Goal: Obtain resource: Download file/media

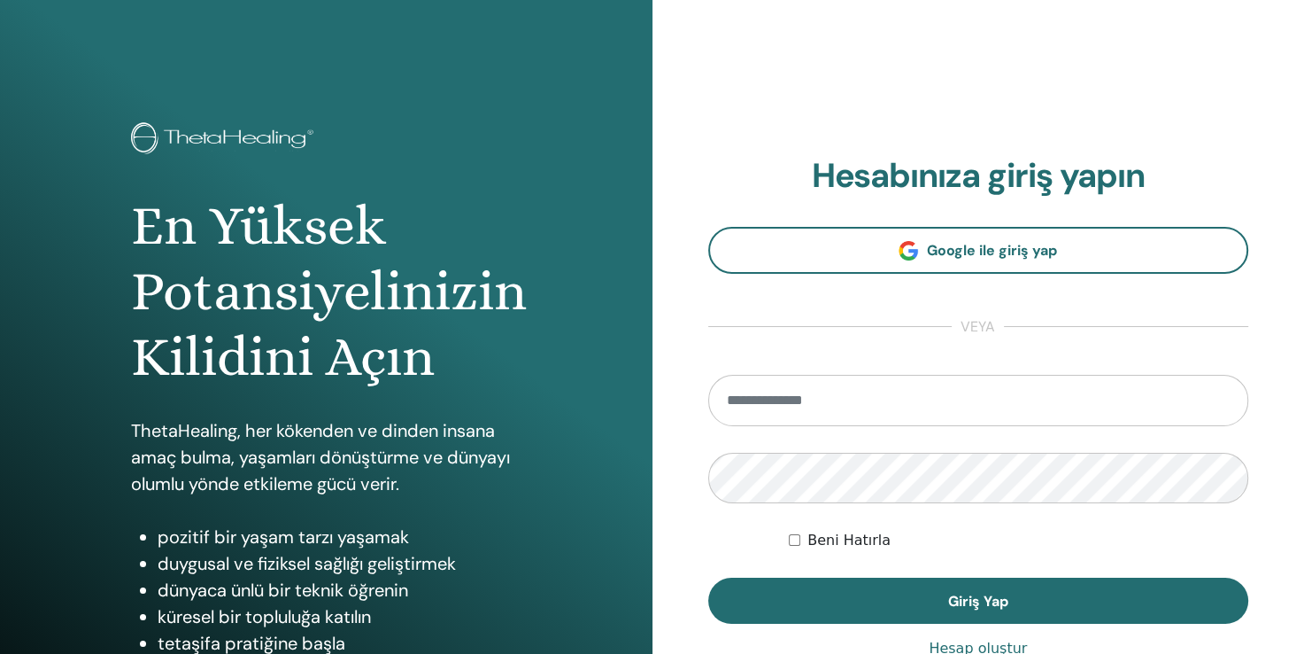
type input "**********"
click at [1121, 539] on div "Beni Hatırla" at bounding box center [1019, 540] width 460 height 21
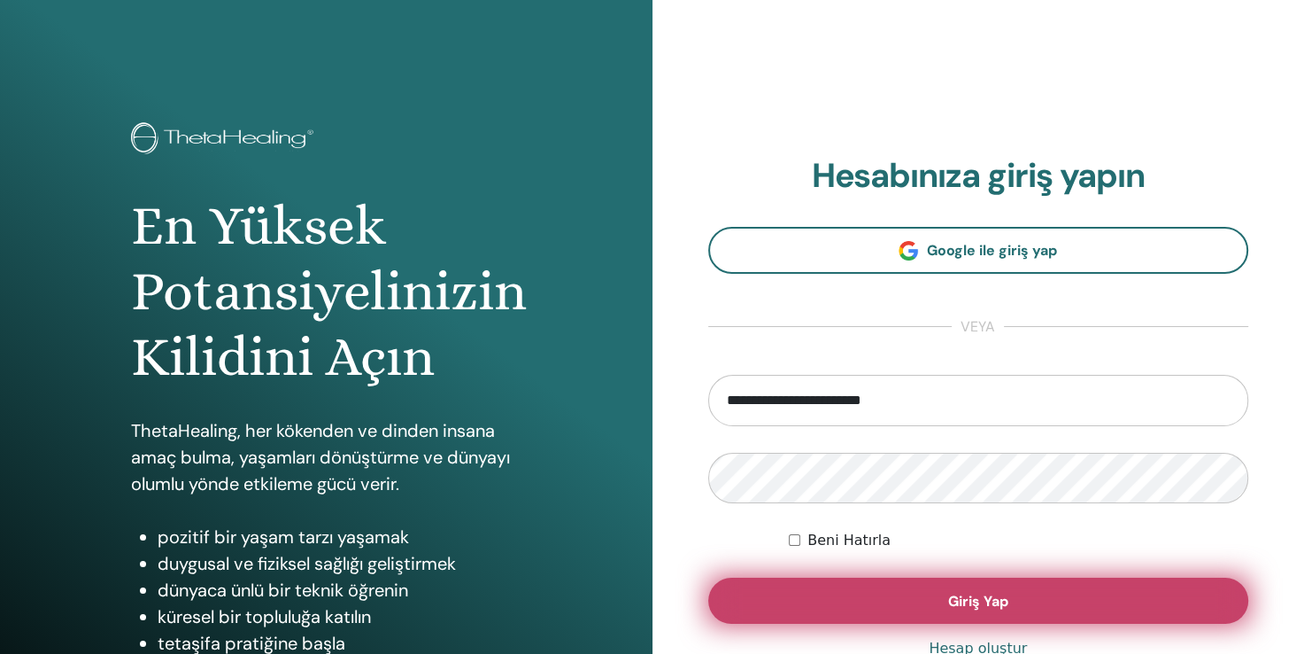
click at [1028, 603] on button "Giriş Yap" at bounding box center [978, 600] width 541 height 46
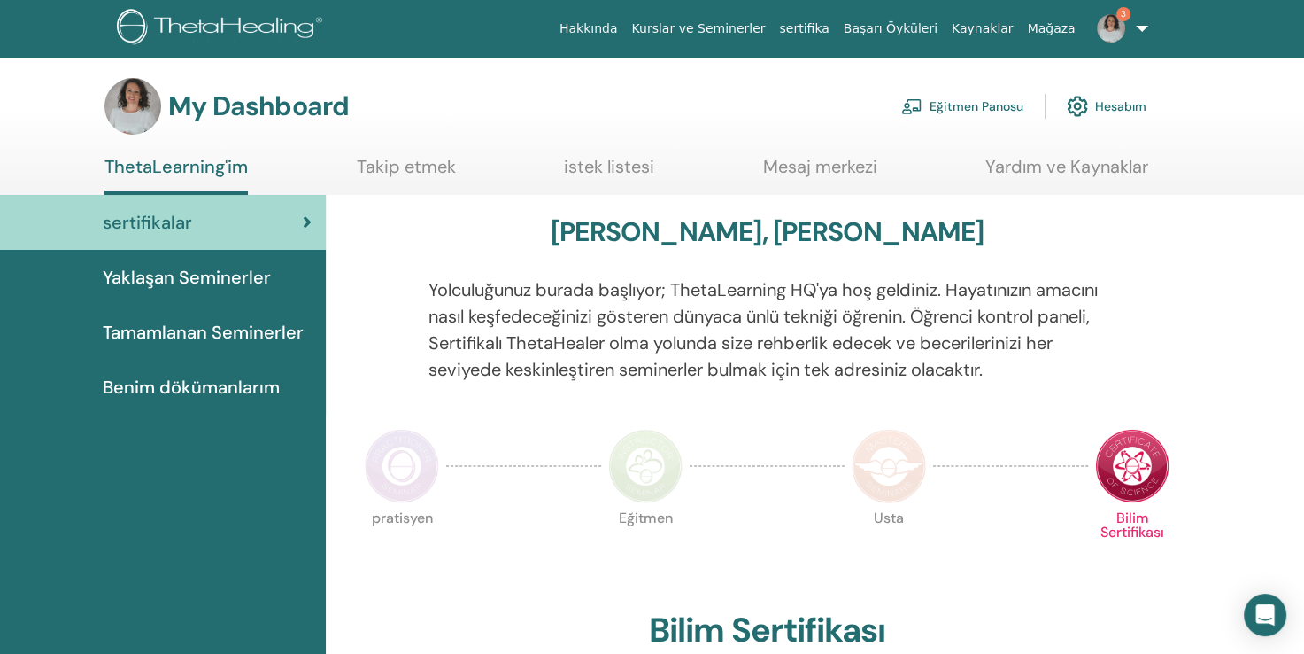
click at [215, 225] on div "sertifikalar" at bounding box center [163, 222] width 298 height 27
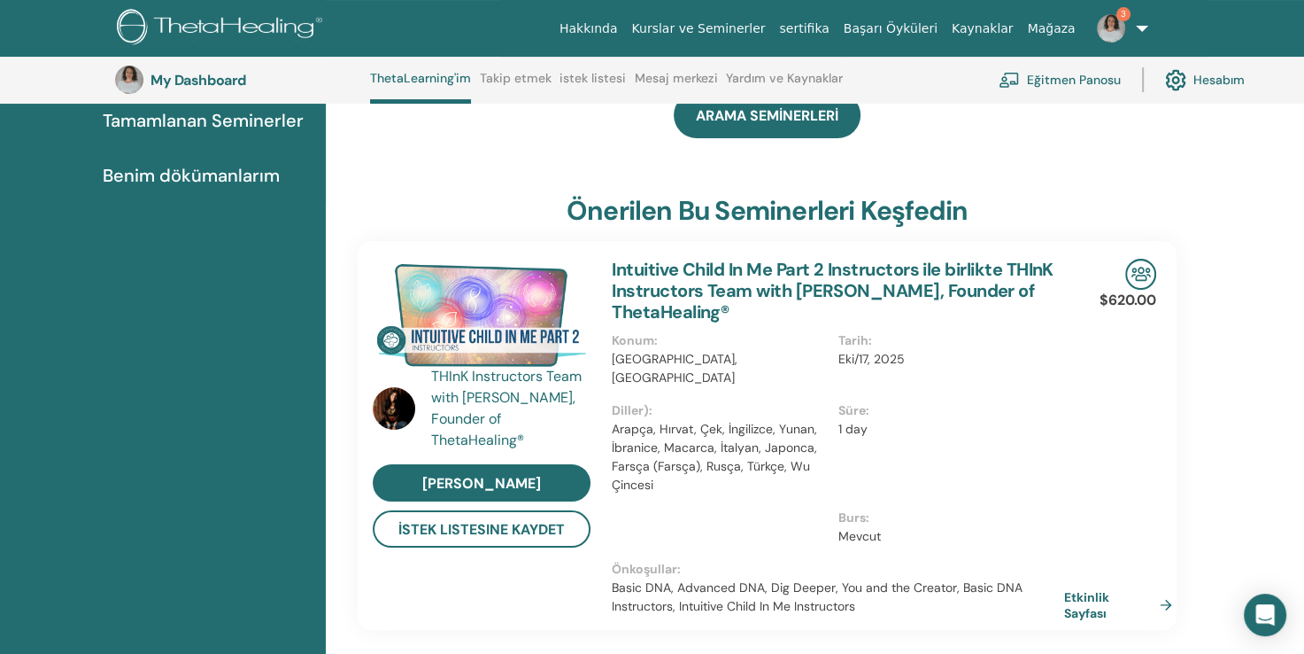
scroll to position [266, 0]
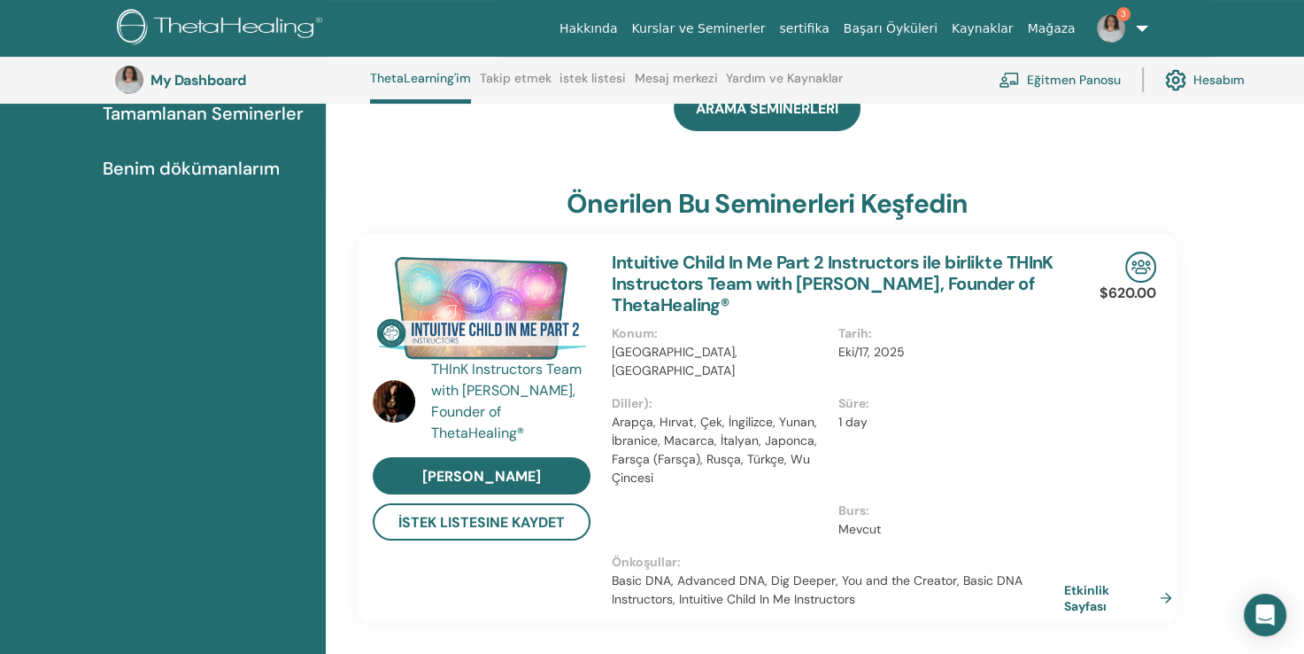
click at [253, 168] on span "Benim dökümanlarım" at bounding box center [191, 168] width 177 height 27
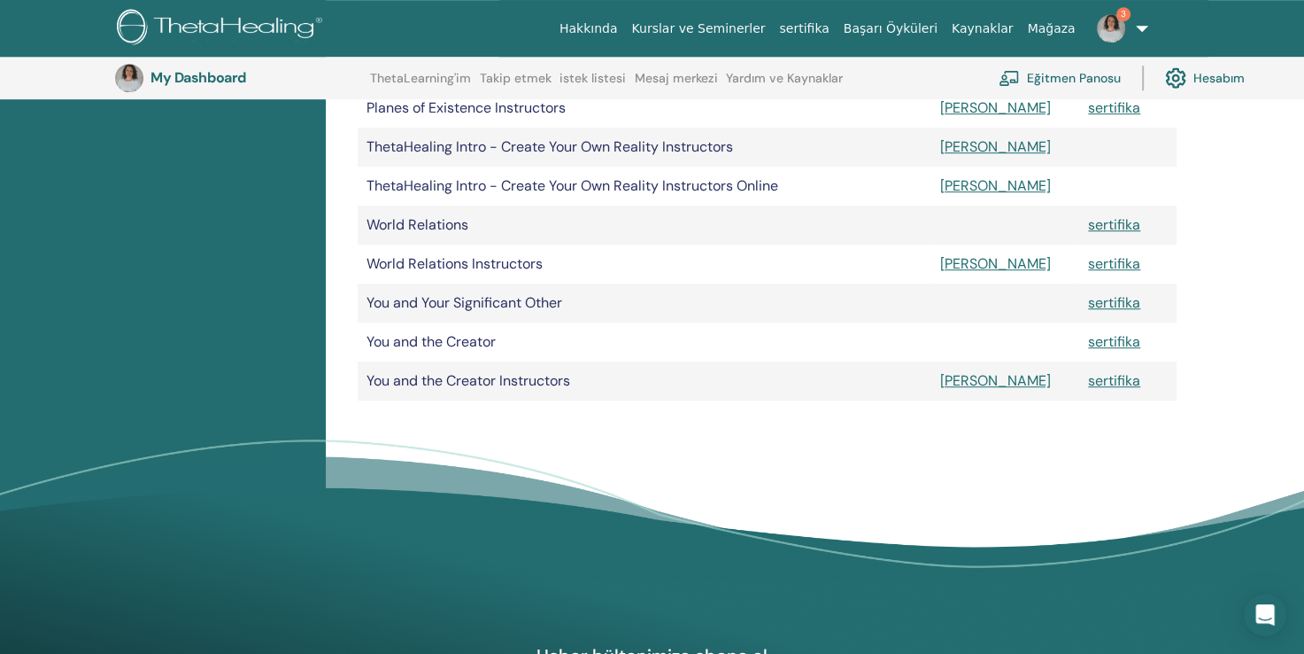
scroll to position [1136, 0]
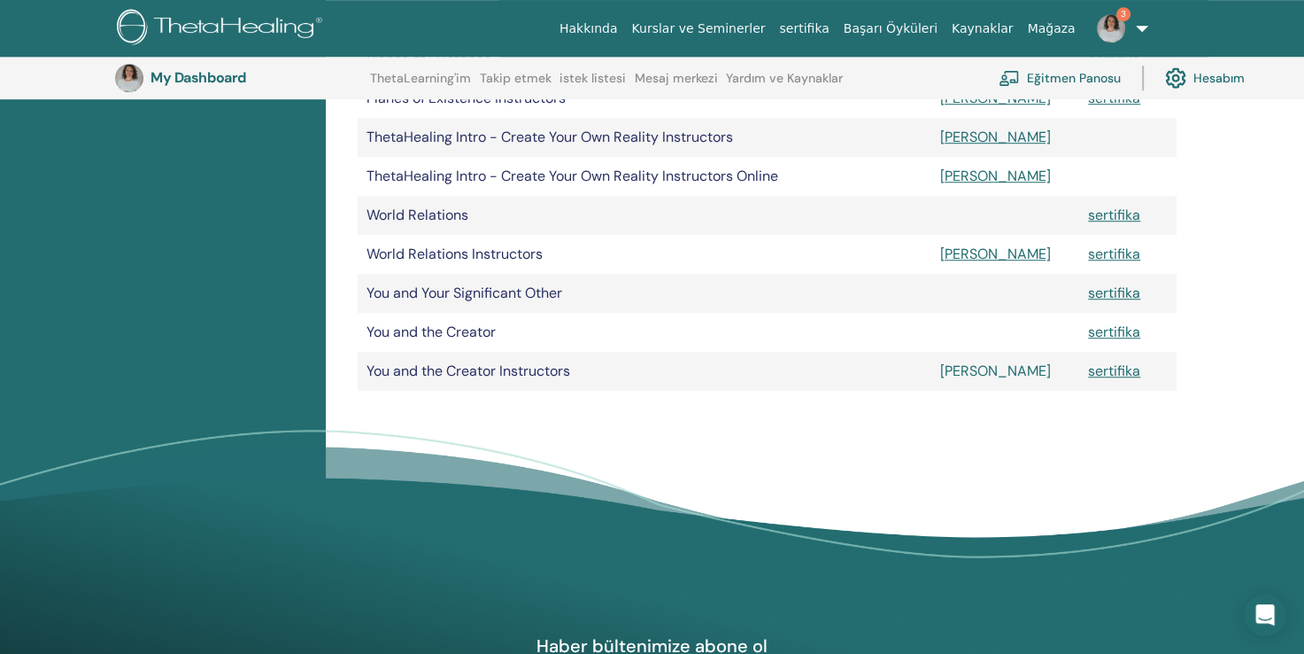
click at [958, 371] on link "[PERSON_NAME]" at bounding box center [995, 370] width 111 height 19
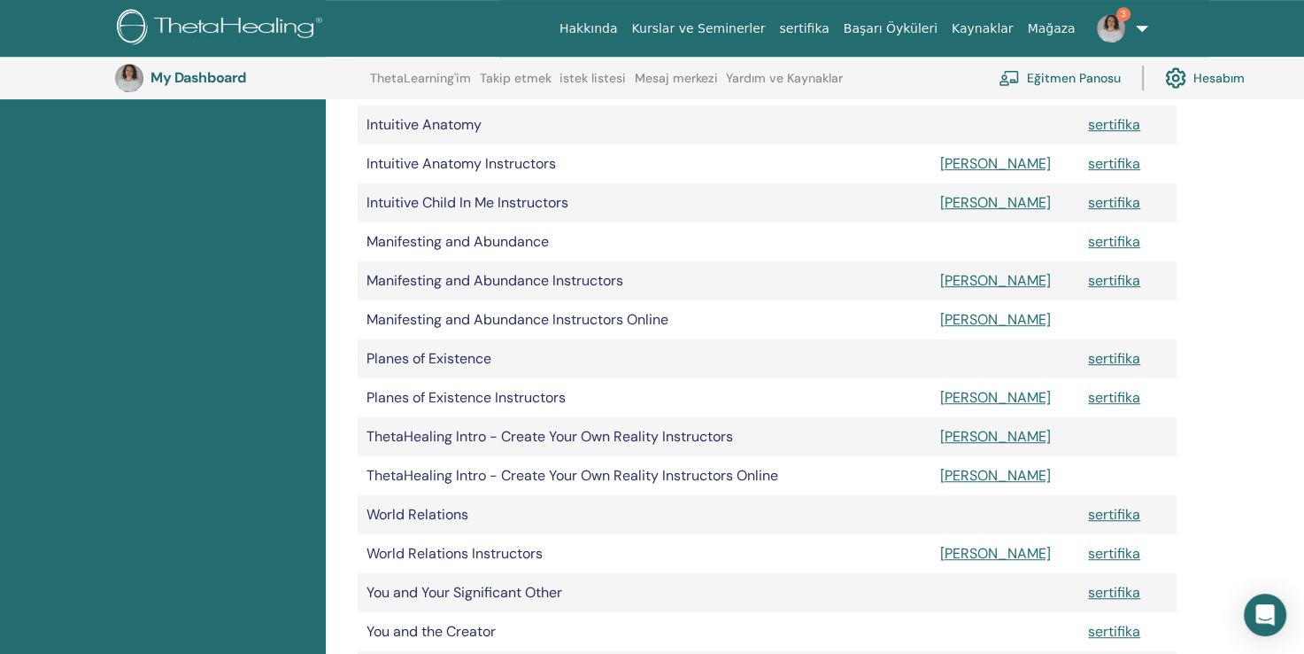
scroll to position [833, 0]
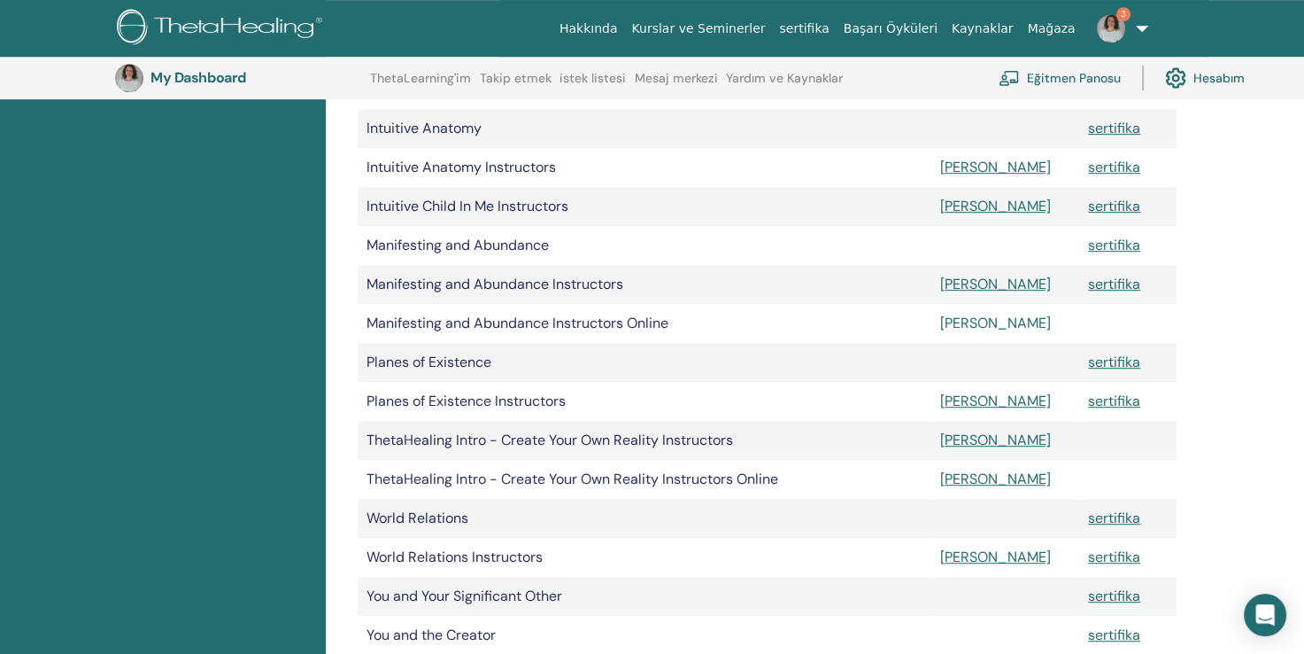
click at [962, 317] on link "Manuel" at bounding box center [995, 322] width 111 height 19
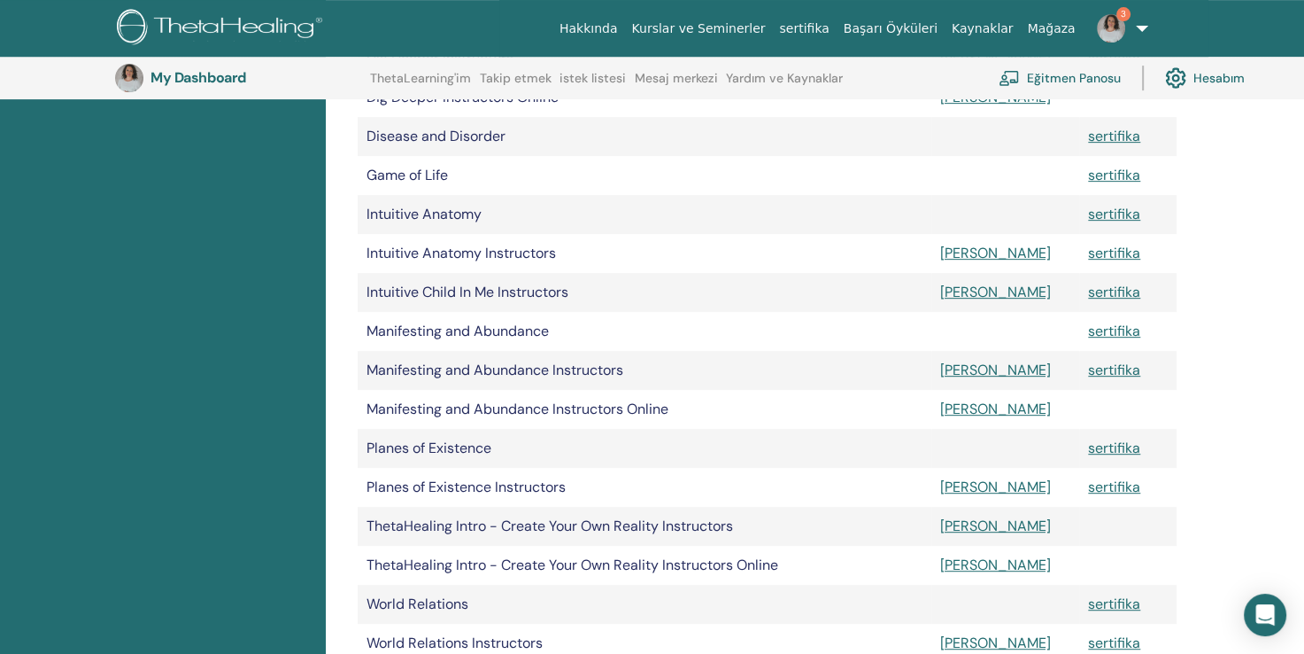
scroll to position [740, 0]
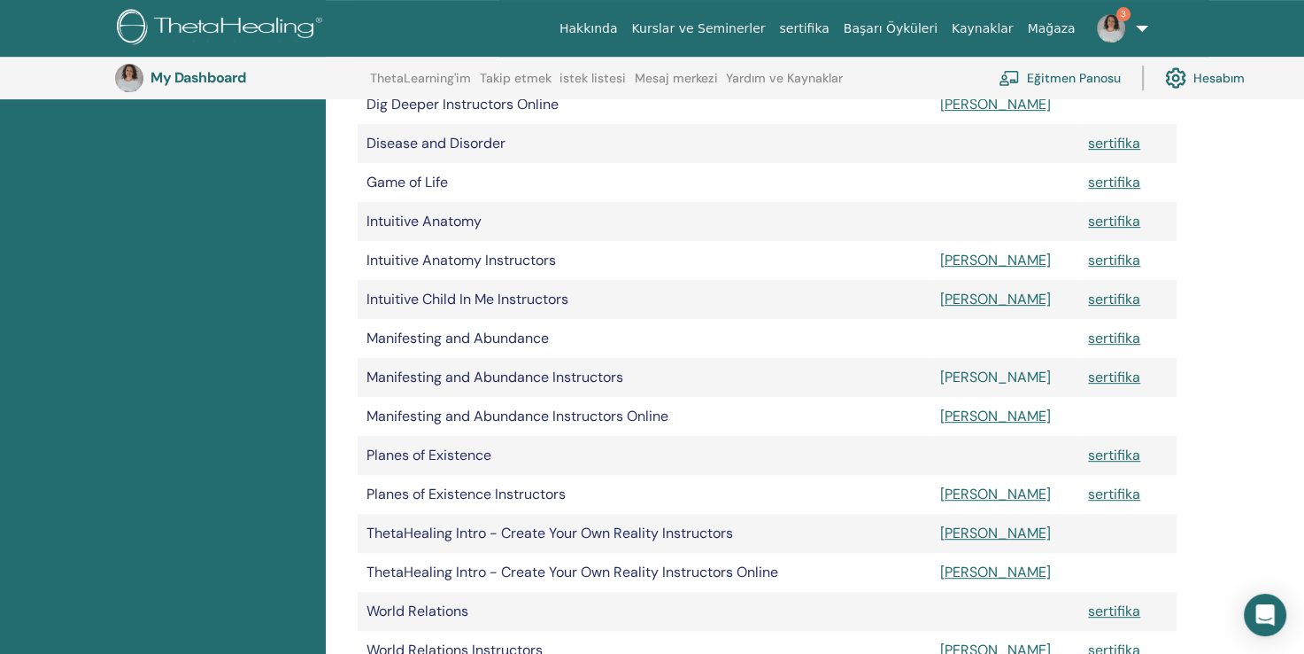
click at [963, 383] on link "Manuel" at bounding box center [995, 377] width 111 height 19
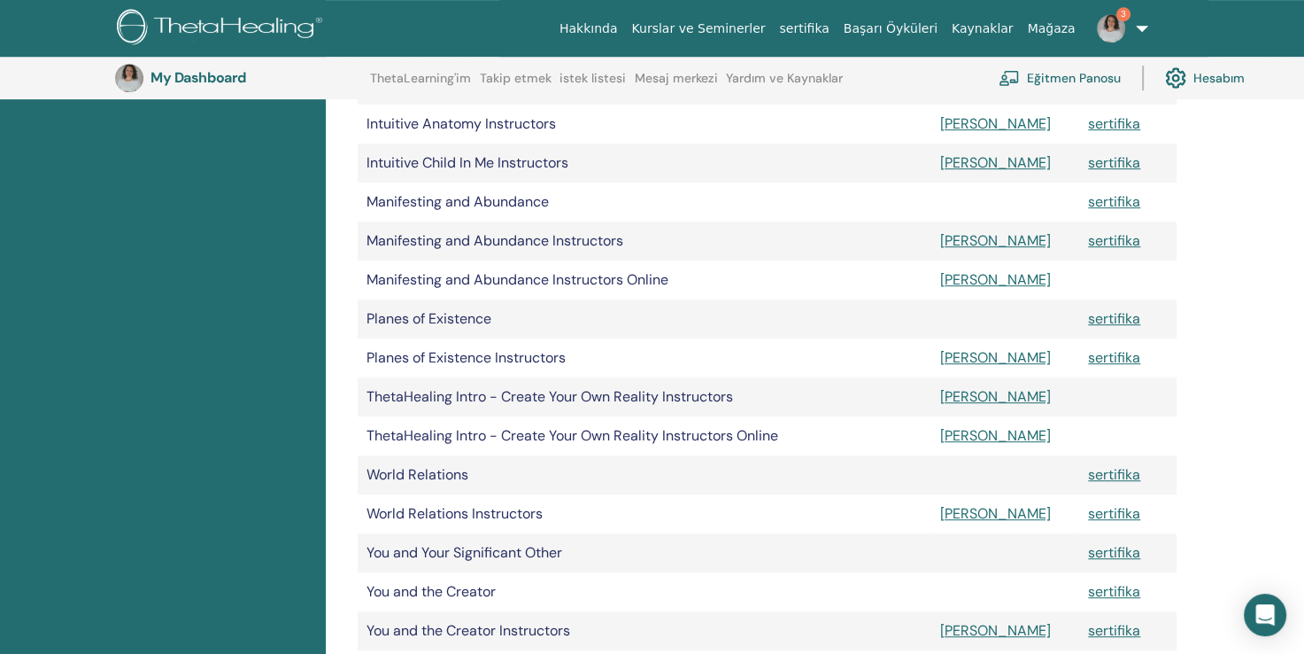
scroll to position [878, 0]
click at [967, 437] on link "[PERSON_NAME]" at bounding box center [995, 434] width 111 height 19
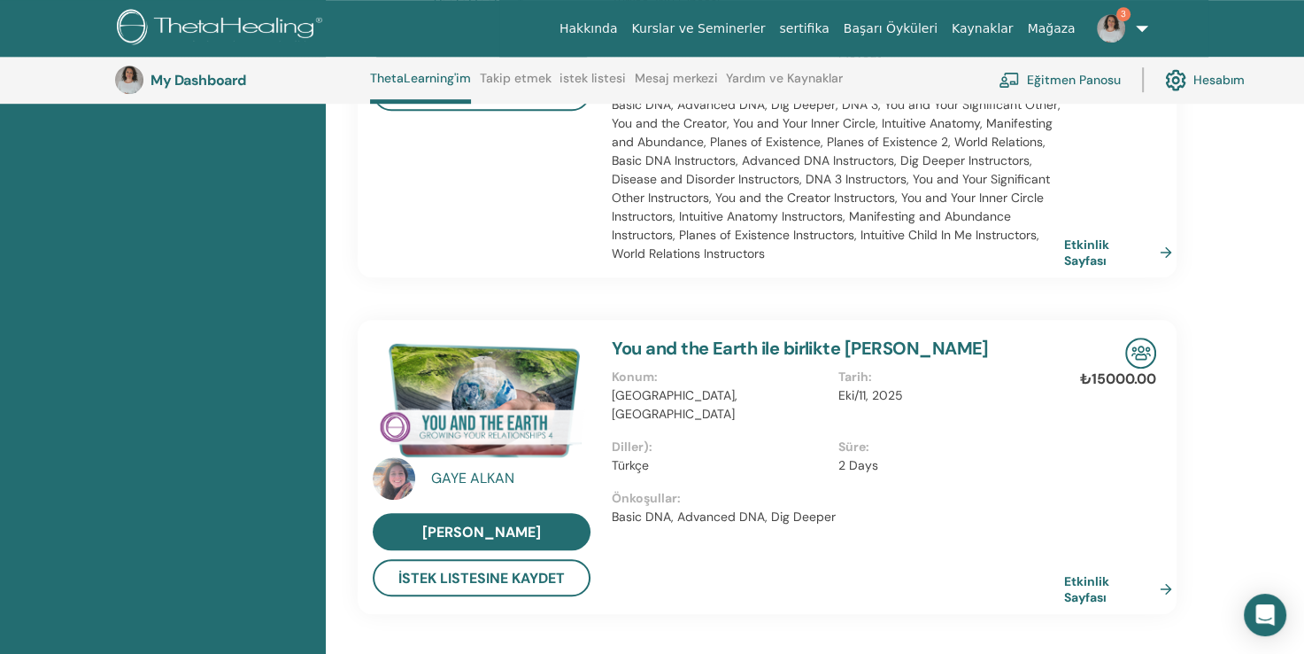
scroll to position [1137, 0]
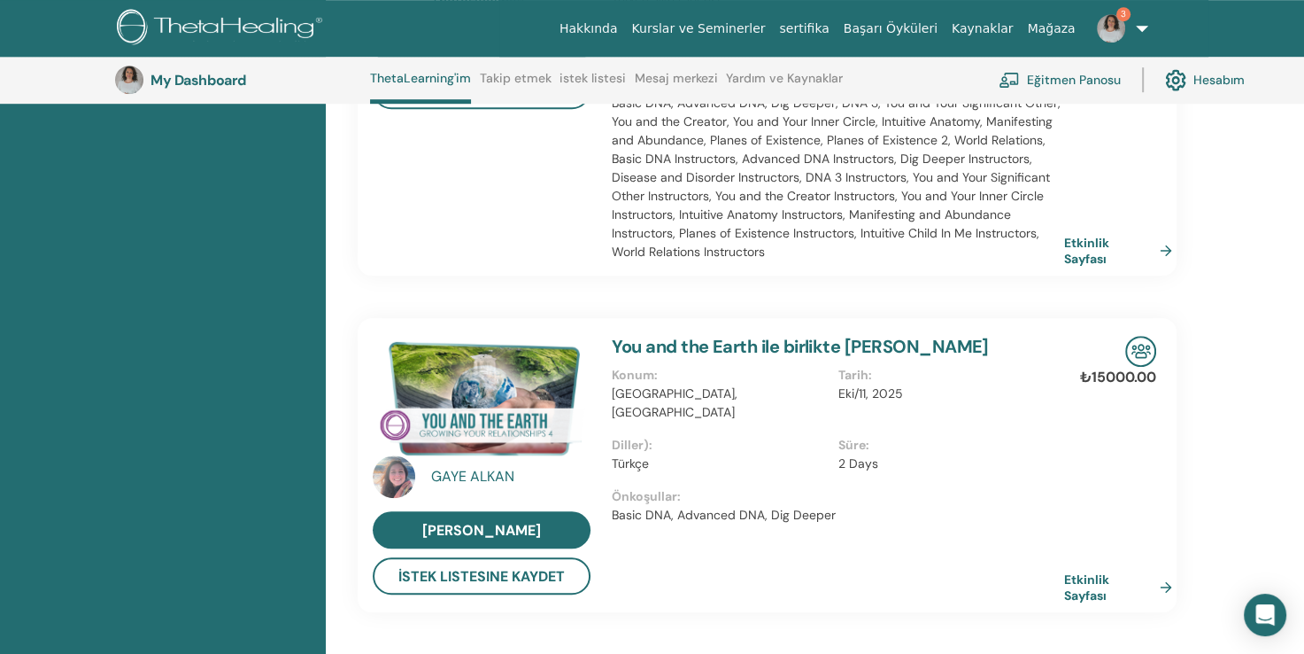
click at [489, 466] on div "GAYE ALKAN" at bounding box center [513, 476] width 164 height 21
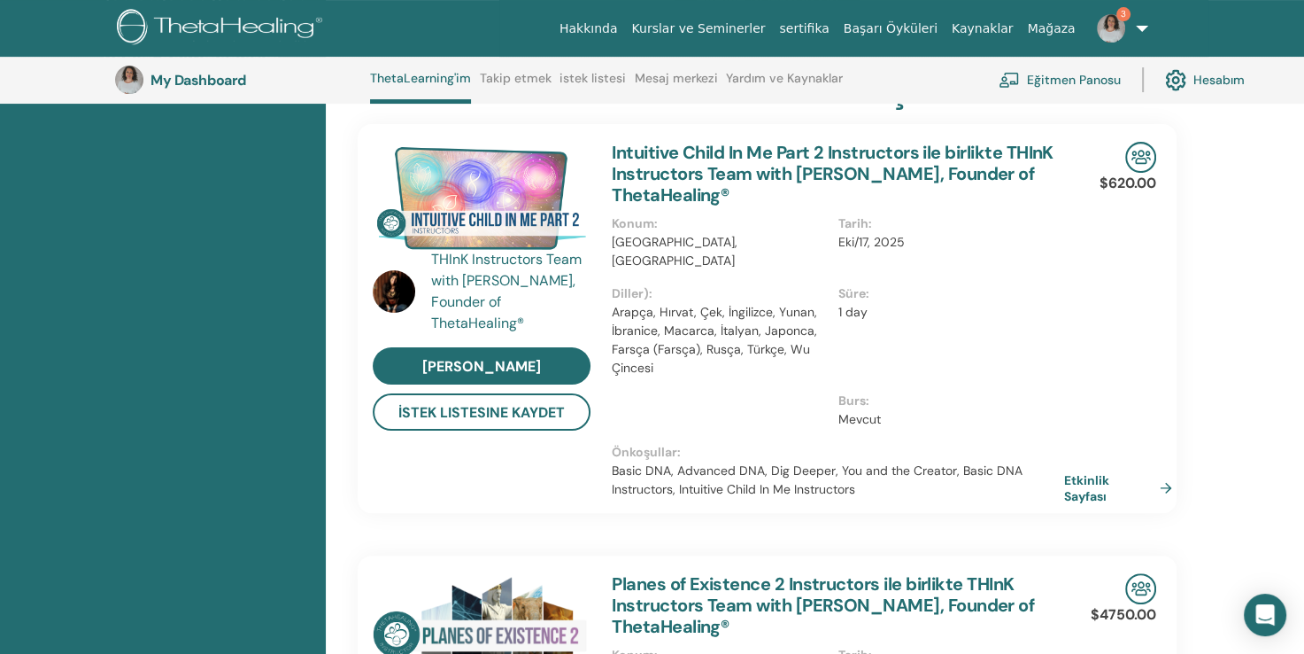
scroll to position [375, 0]
click at [1122, 26] on img at bounding box center [1111, 28] width 28 height 28
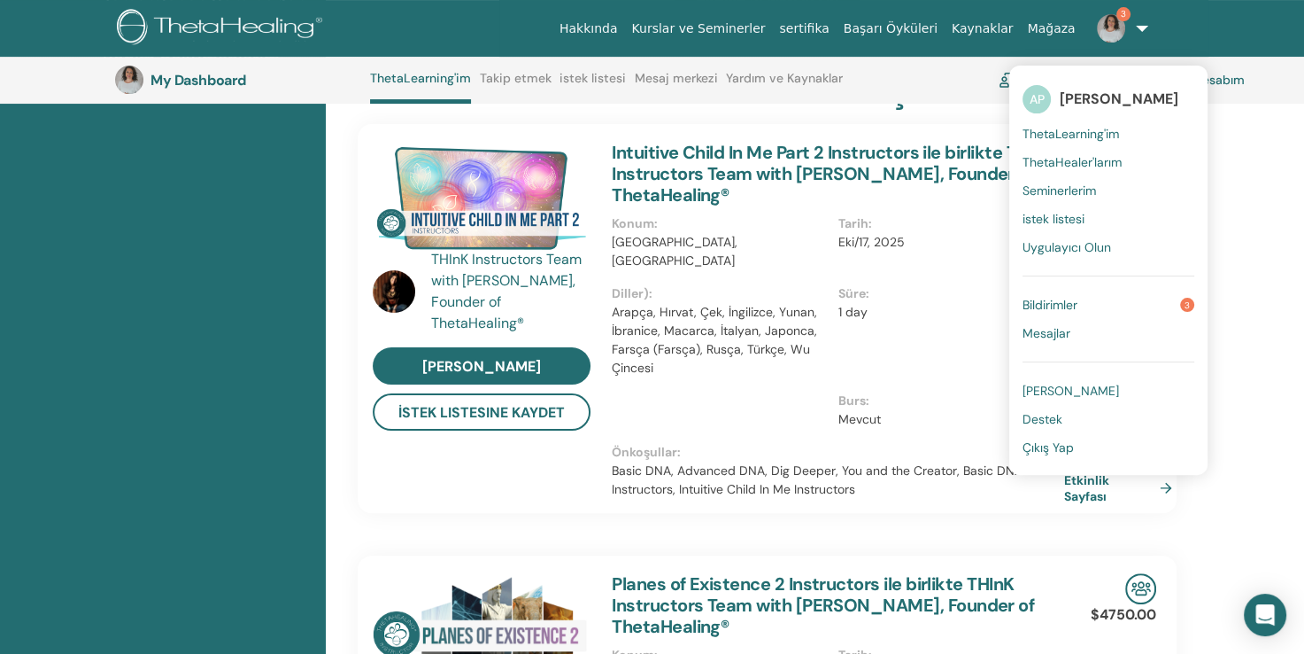
click at [1064, 301] on span "Bildirimler" at bounding box center [1050, 305] width 55 height 16
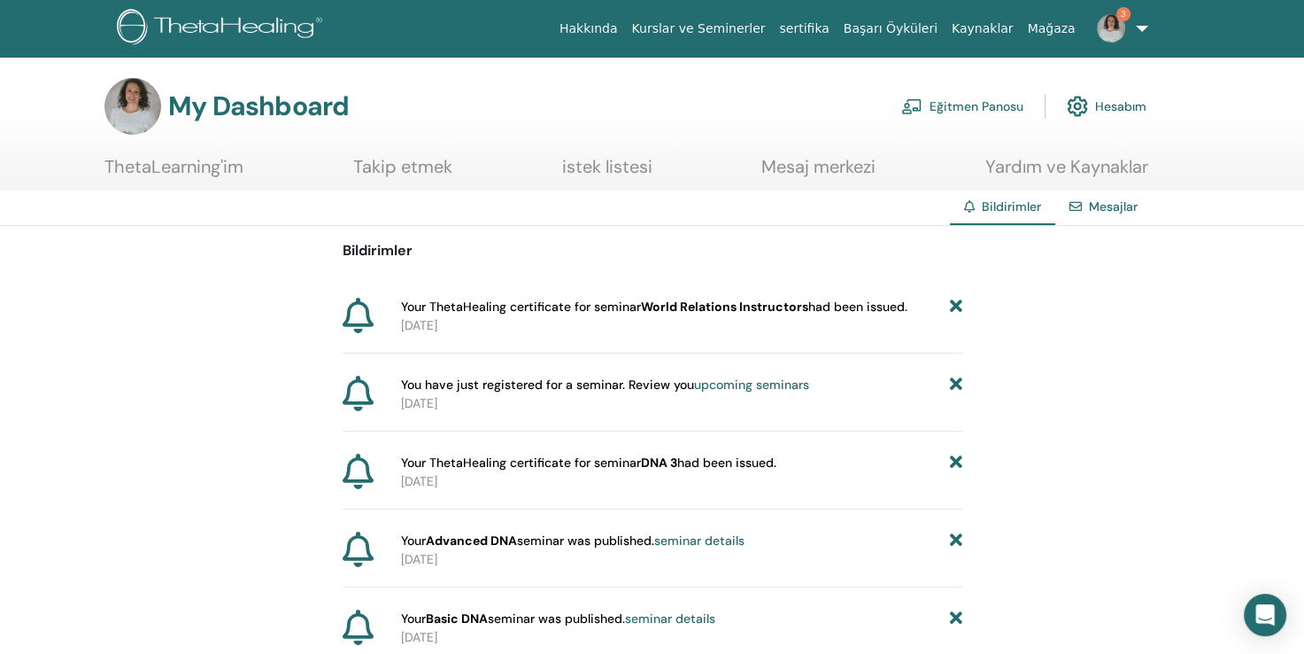
click at [836, 22] on link "sertifika" at bounding box center [804, 28] width 64 height 33
